Goal: Task Accomplishment & Management: Manage account settings

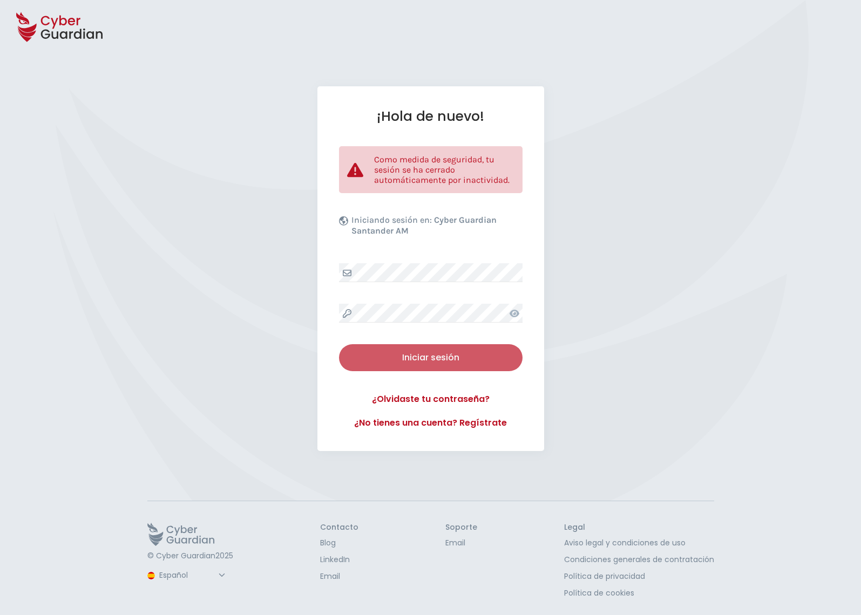
click at [434, 359] on div "Iniciar sesión" at bounding box center [430, 357] width 167 height 13
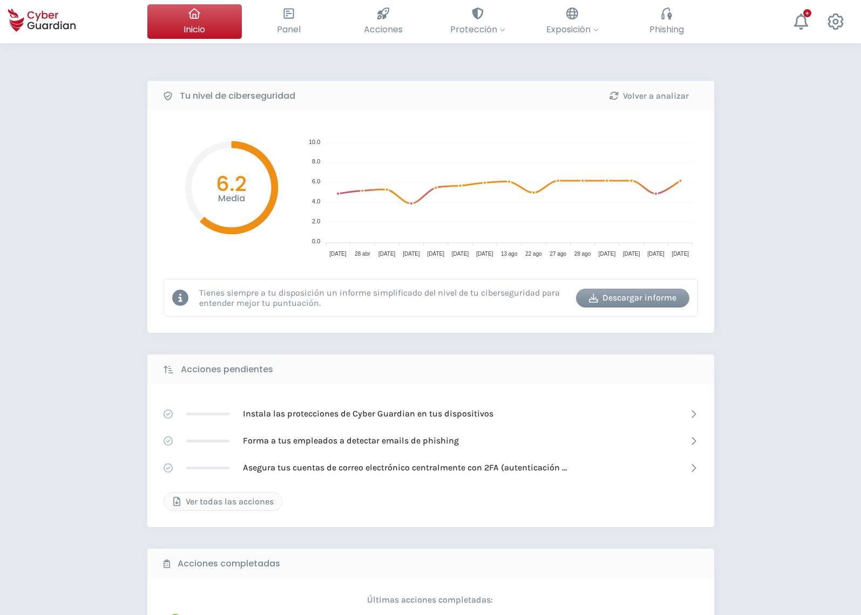
click at [434, 343] on div "Tu nivel de ciberseguridad Volver a analizar Media 6.2 10.0 10.0 8.0 8.0 6.0 6.…" at bounding box center [430, 415] width 567 height 668
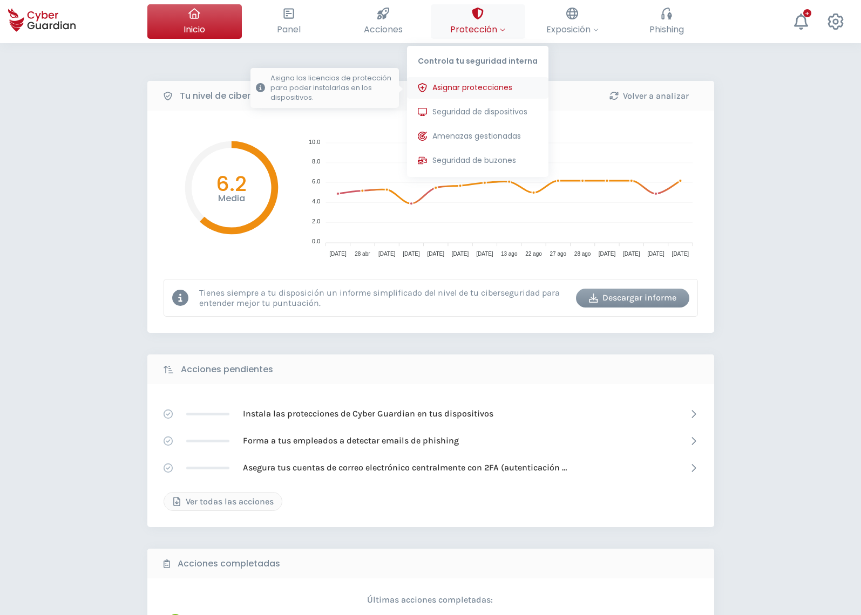
click at [487, 90] on span "Asignar protecciones" at bounding box center [472, 87] width 80 height 11
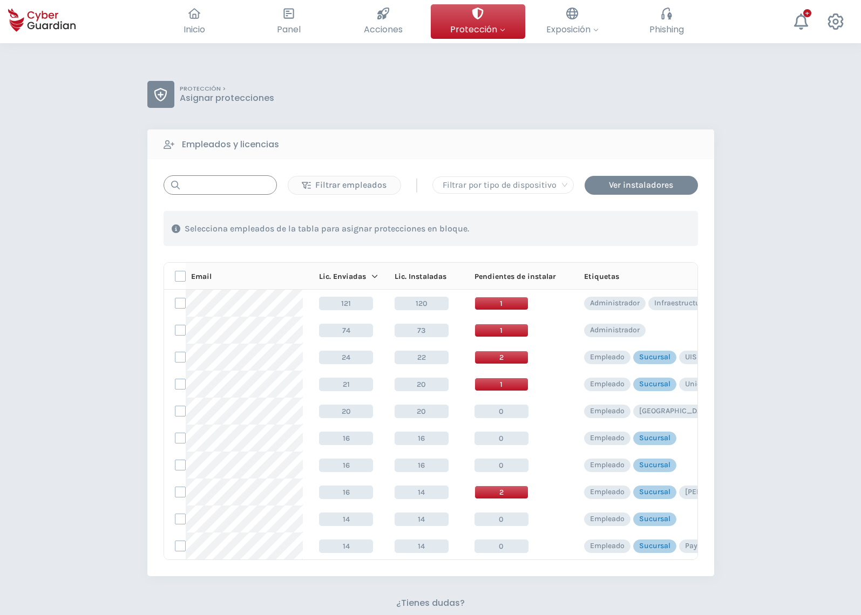
click at [229, 192] on input "text" at bounding box center [220, 184] width 113 height 19
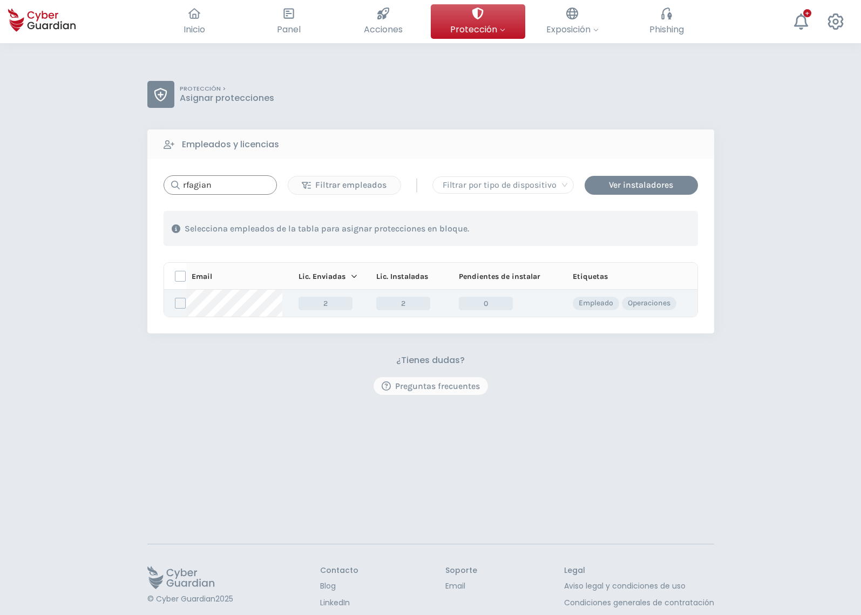
type input "rfagian"
click at [179, 305] on label at bounding box center [180, 303] width 11 height 11
click at [175, 305] on input "checkbox" at bounding box center [175, 304] width 0 height 10
click at [612, 231] on div "Asignar protecciones" at bounding box center [633, 228] width 98 height 13
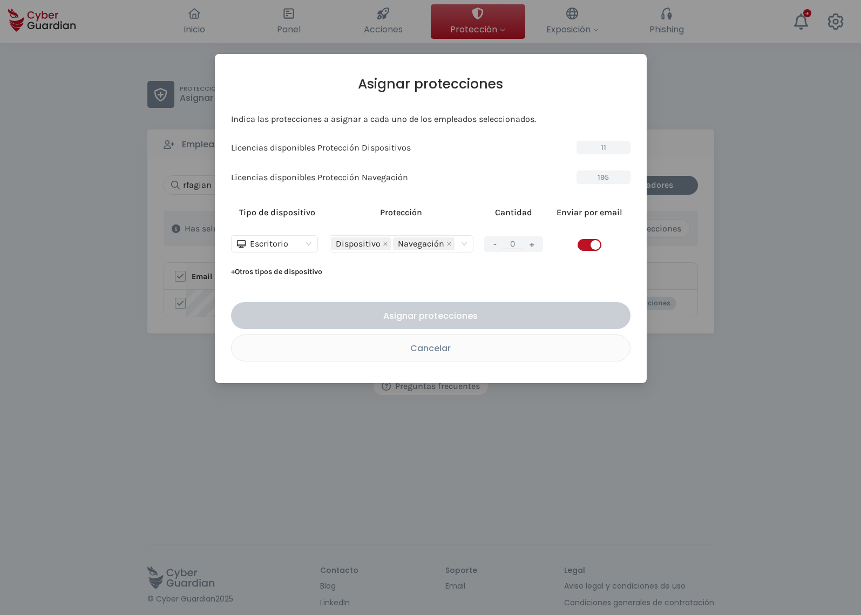
click at [532, 246] on button "+" at bounding box center [531, 244] width 13 height 13
type input "1"
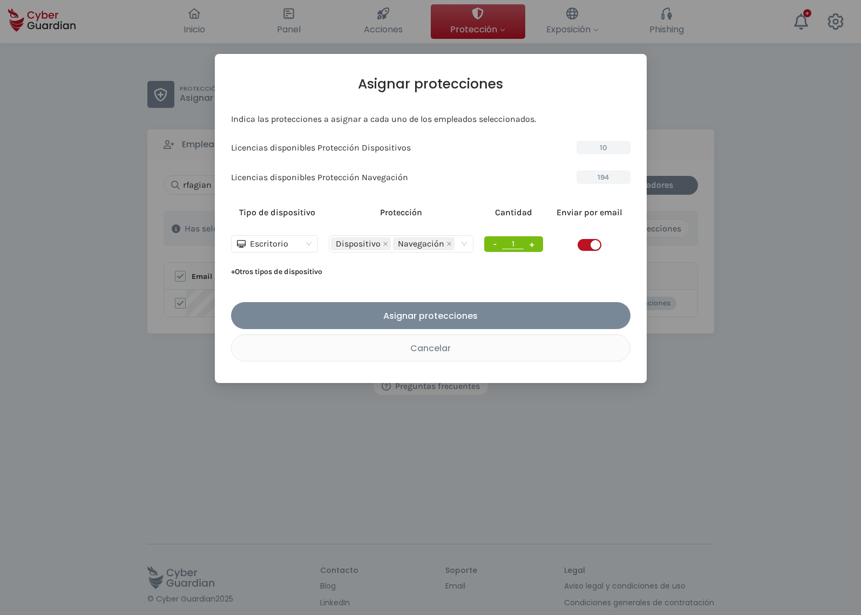
click at [582, 244] on span "button" at bounding box center [590, 245] width 24 height 12
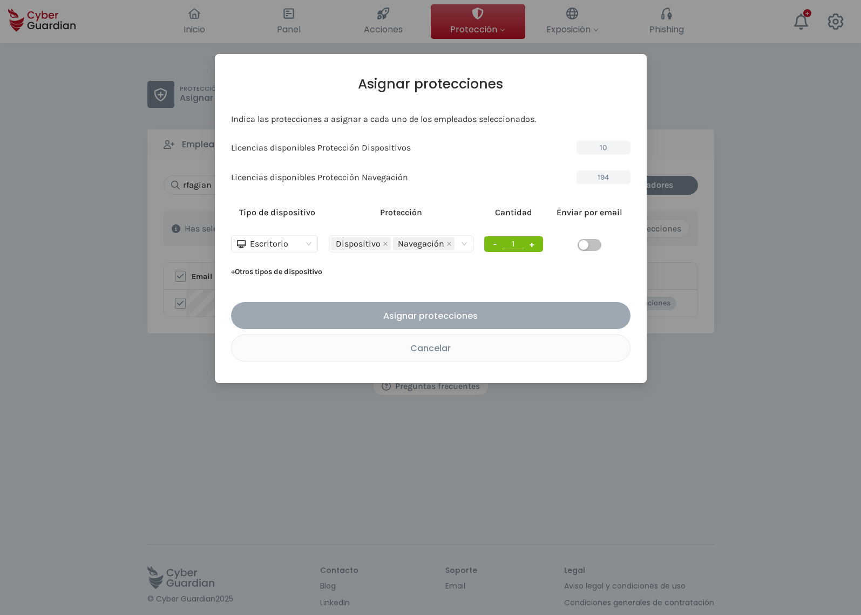
click at [458, 318] on div "Asignar protecciones" at bounding box center [430, 315] width 383 height 13
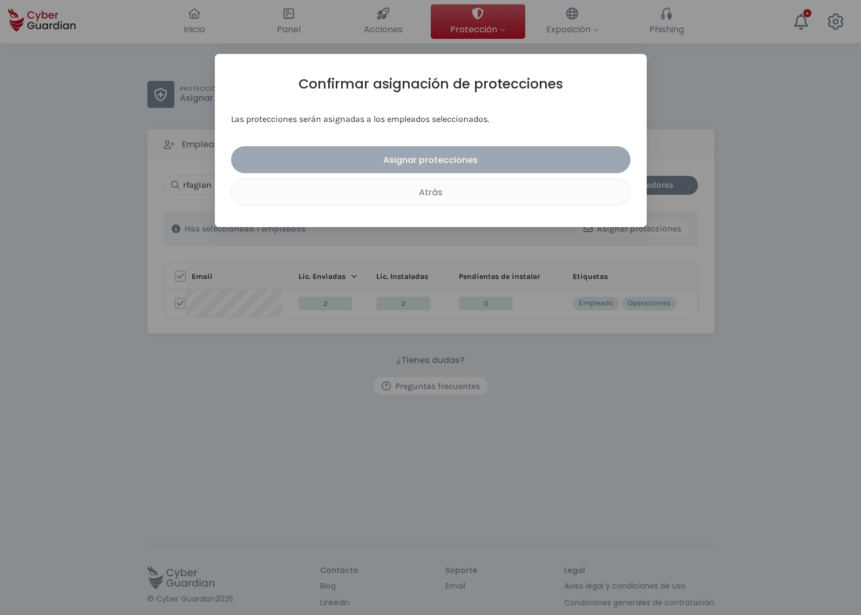
click at [452, 158] on div "Asignar protecciones" at bounding box center [430, 159] width 383 height 13
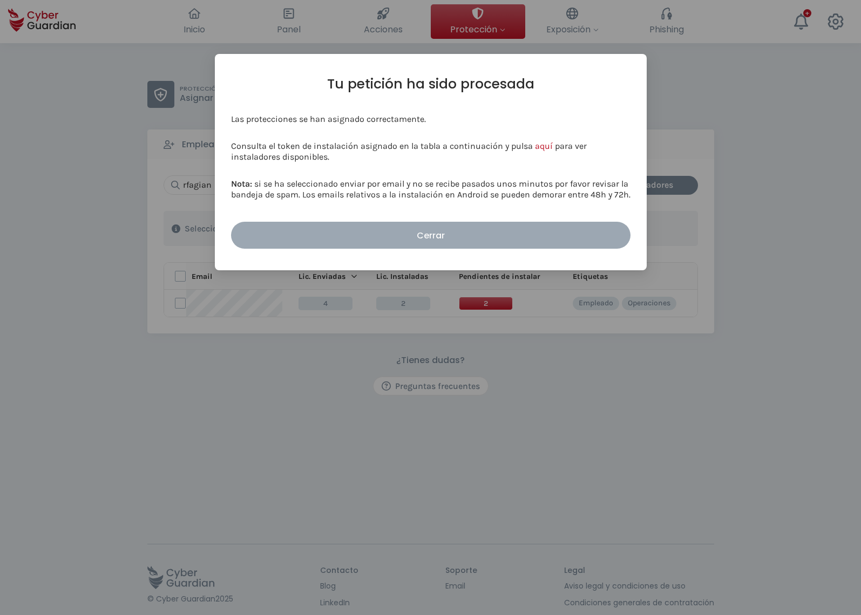
click at [430, 238] on div "Cerrar" at bounding box center [430, 235] width 383 height 13
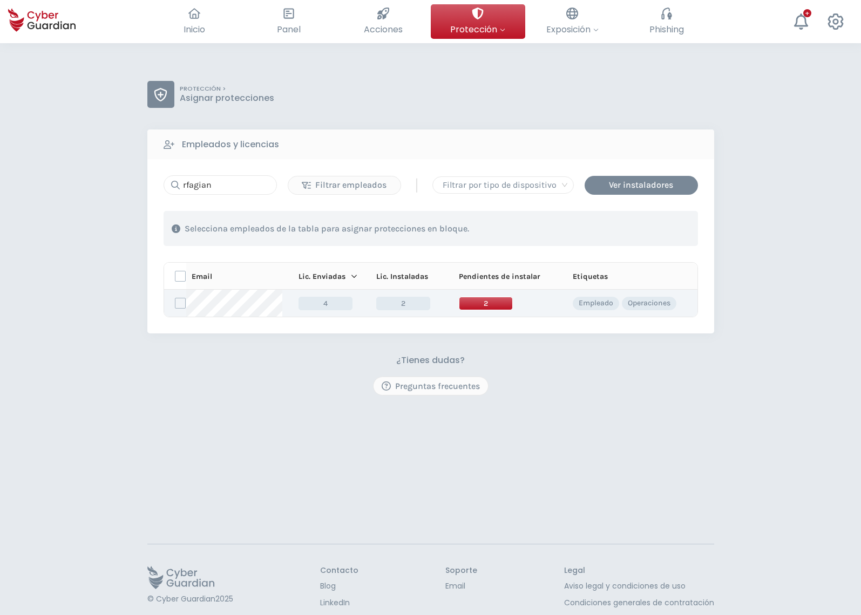
click at [496, 302] on span "2" at bounding box center [486, 303] width 54 height 13
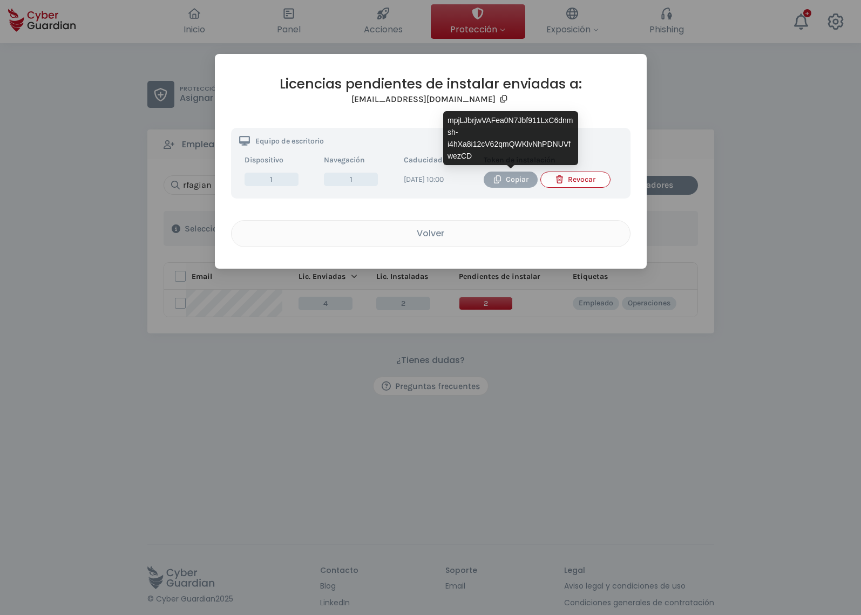
click at [512, 180] on div "Copiar" at bounding box center [511, 180] width 38 height 12
click at [517, 175] on div "Copiar" at bounding box center [511, 180] width 38 height 12
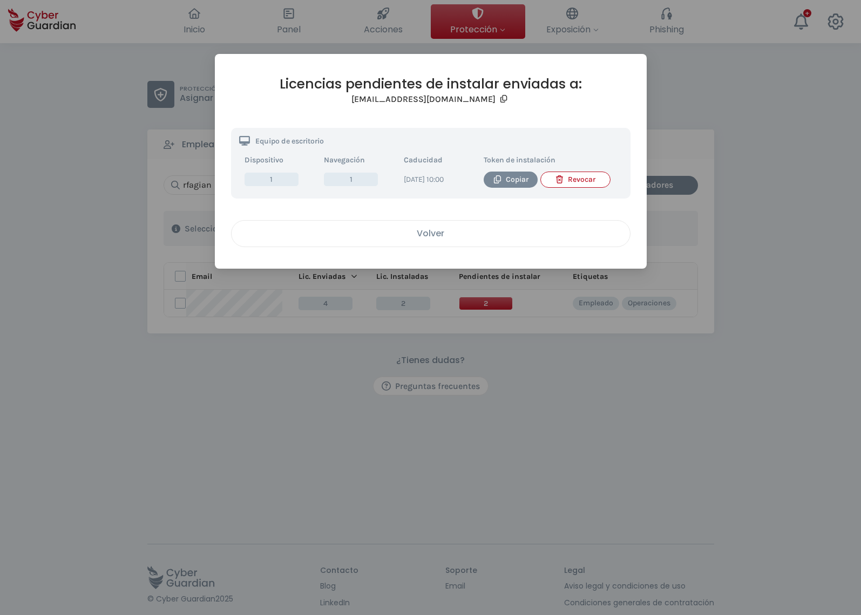
click at [428, 240] on div "Volver" at bounding box center [431, 233] width 382 height 13
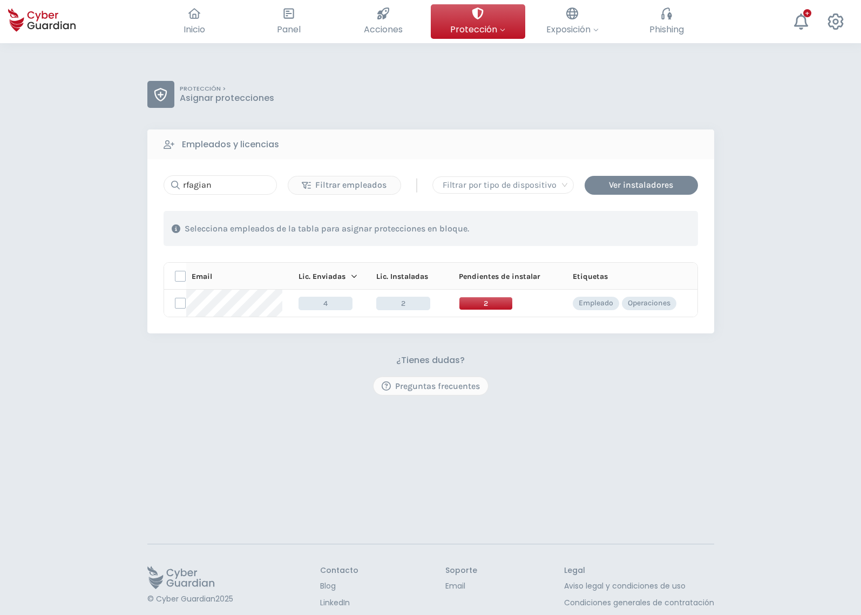
click at [393, 466] on div "PROTECCIÓN > Asignar protecciones Empleados y licencias rfagian Filtrar emplead…" at bounding box center [430, 350] width 861 height 615
click at [77, 384] on div "PROTECCIÓN > Asignar protecciones Empleados y licencias rfagian Filtrar emplead…" at bounding box center [430, 350] width 861 height 615
